Goal: Task Accomplishment & Management: Use online tool/utility

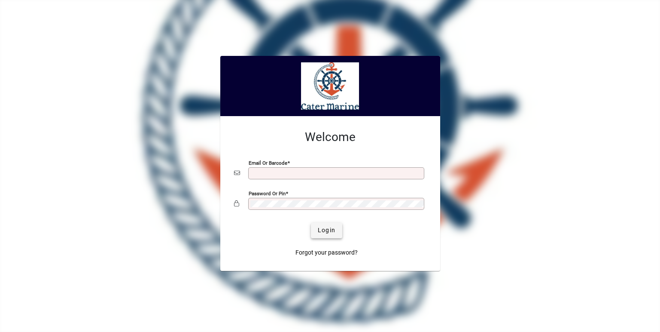
type input "**********"
click at [326, 233] on span "Login" at bounding box center [327, 229] width 18 height 9
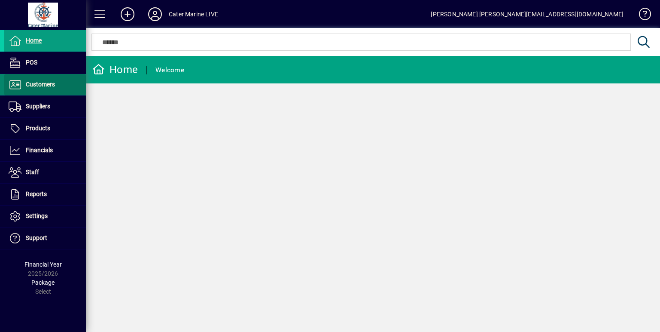
click at [42, 92] on span at bounding box center [45, 84] width 82 height 21
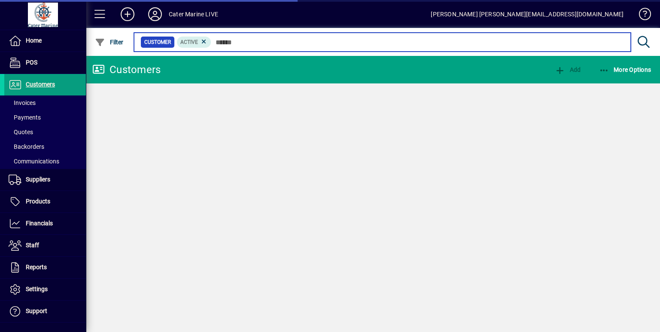
click at [238, 40] on input "text" at bounding box center [417, 42] width 413 height 12
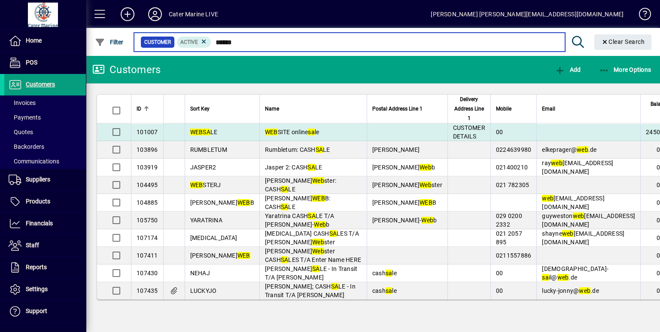
type input "******"
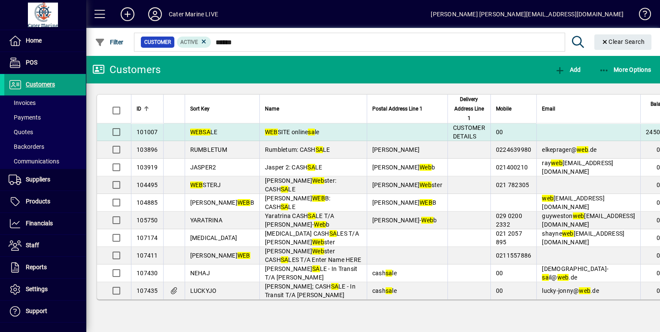
click at [305, 128] on td "WEB SITE online sa le" at bounding box center [312, 132] width 107 height 18
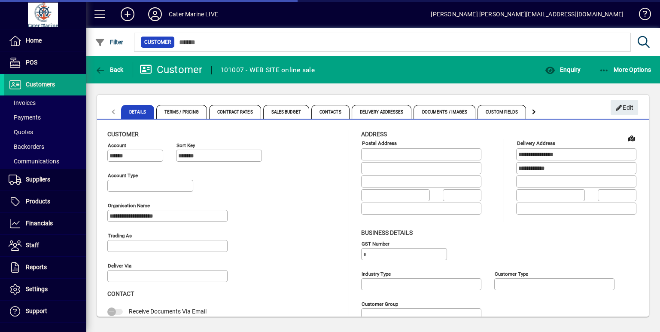
type input "**********"
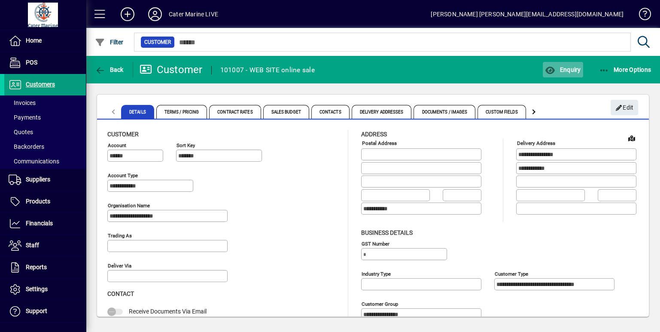
click at [560, 76] on span "button" at bounding box center [563, 69] width 40 height 21
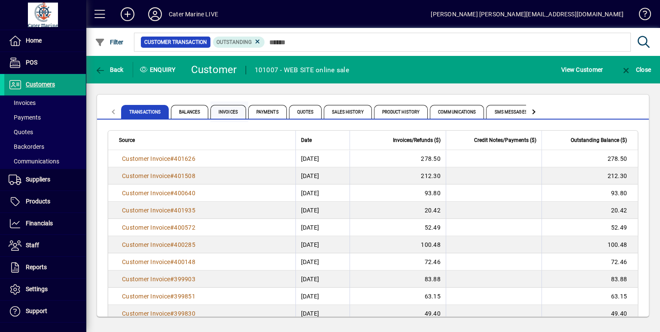
click at [234, 108] on span "Invoices" at bounding box center [228, 112] width 36 height 14
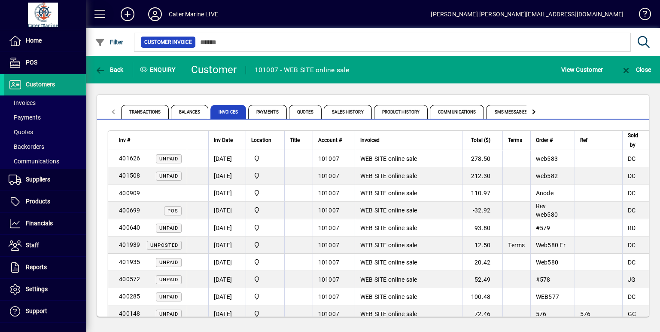
click at [100, 18] on span at bounding box center [100, 14] width 21 height 21
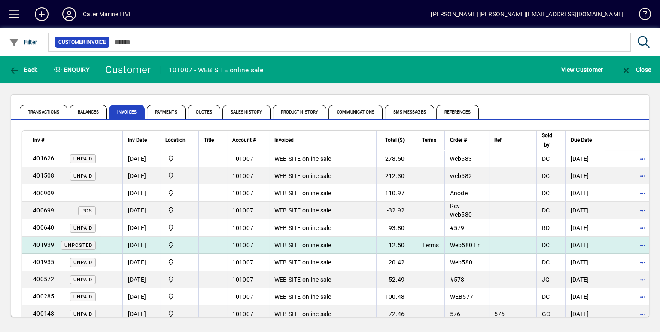
click at [313, 243] on span "WEB SITE online sale" at bounding box center [302, 244] width 57 height 7
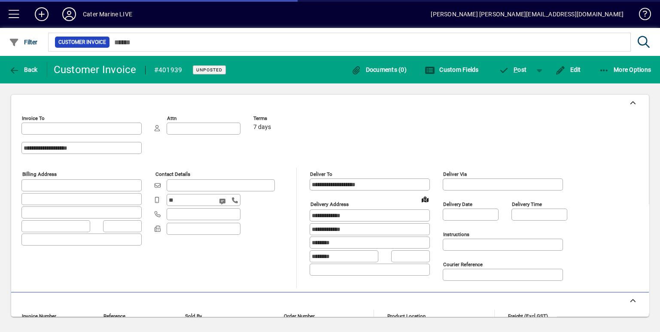
type input "**********"
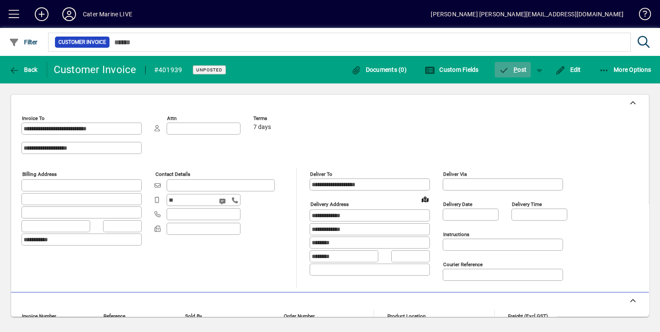
click at [521, 70] on span "P ost" at bounding box center [513, 69] width 28 height 7
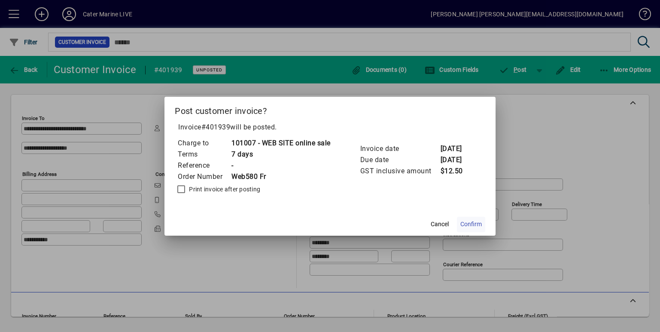
click at [475, 225] on span "Confirm" at bounding box center [470, 223] width 21 height 9
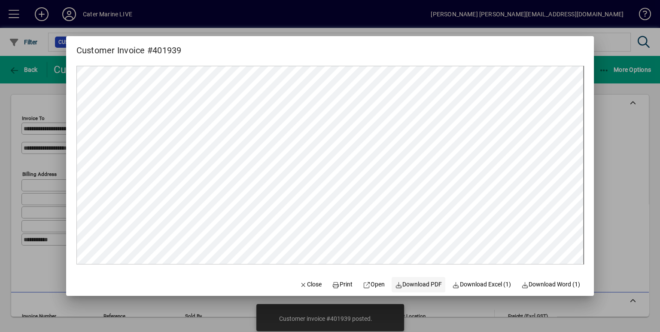
click at [417, 283] on span "Download PDF" at bounding box center [418, 284] width 47 height 9
click at [611, 178] on div at bounding box center [330, 166] width 660 height 332
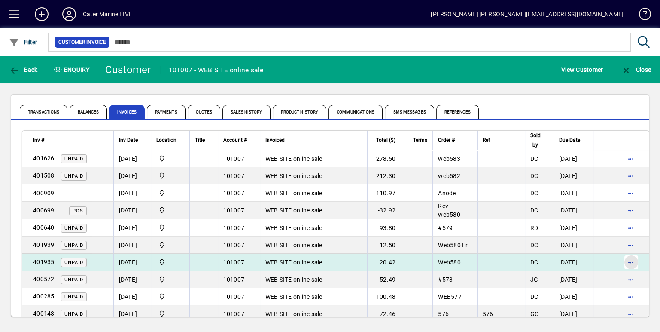
click at [639, 265] on span "button" at bounding box center [631, 262] width 21 height 21
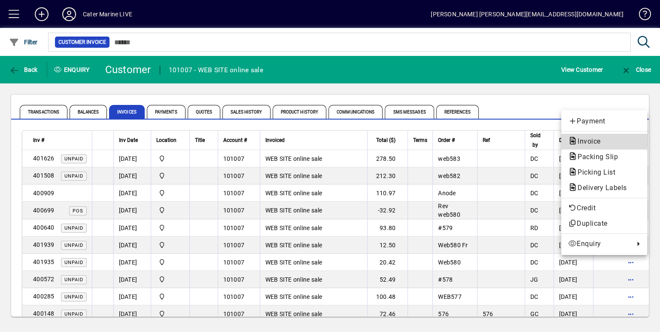
click at [596, 139] on span "Invoice" at bounding box center [586, 141] width 37 height 8
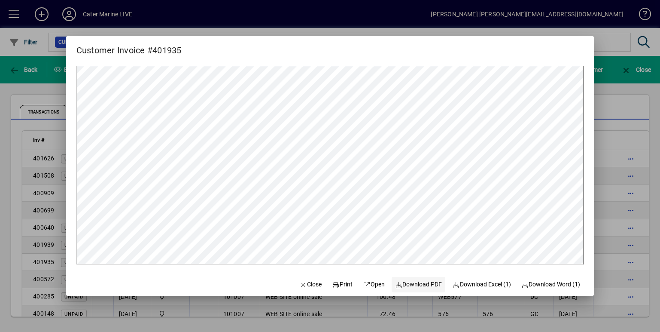
click at [409, 285] on span "Download PDF" at bounding box center [418, 284] width 47 height 9
click at [612, 198] on div at bounding box center [330, 166] width 660 height 332
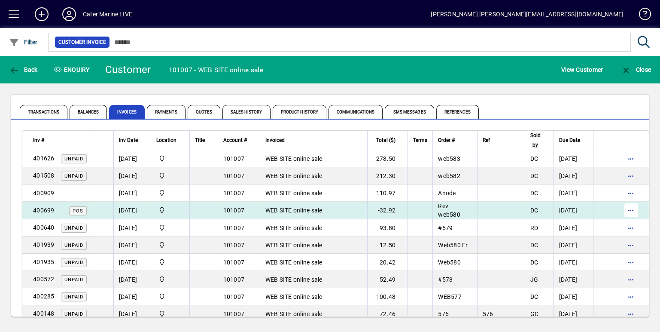
click at [639, 209] on span "button" at bounding box center [631, 210] width 21 height 21
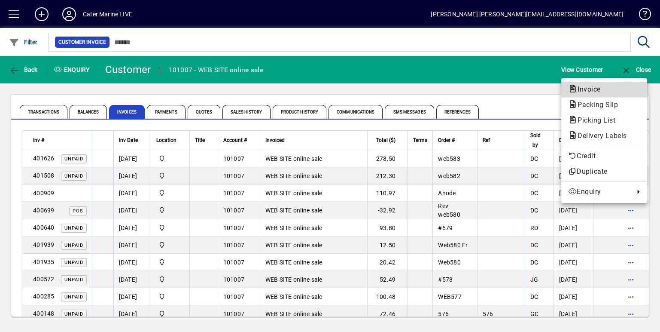
click at [589, 92] on span "Invoice" at bounding box center [586, 89] width 37 height 8
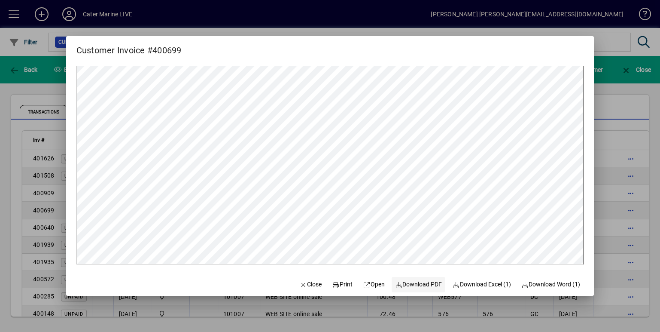
click at [411, 285] on span "Download PDF" at bounding box center [418, 284] width 47 height 9
click at [615, 91] on div at bounding box center [330, 166] width 660 height 332
